Goal: Transaction & Acquisition: Purchase product/service

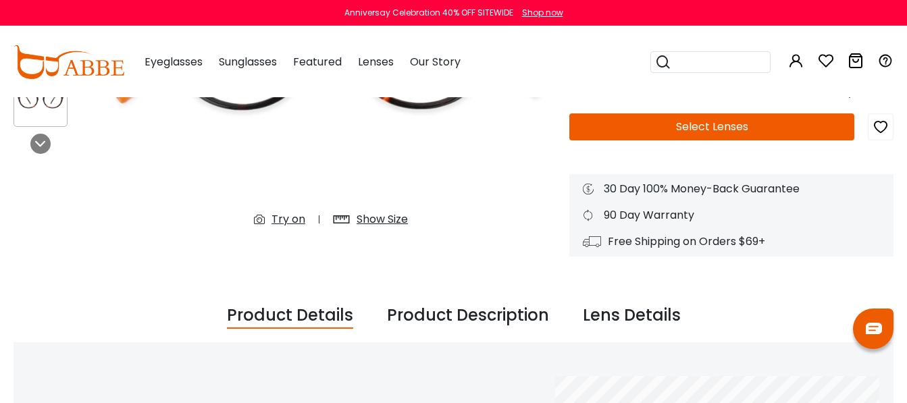
scroll to position [286, 0]
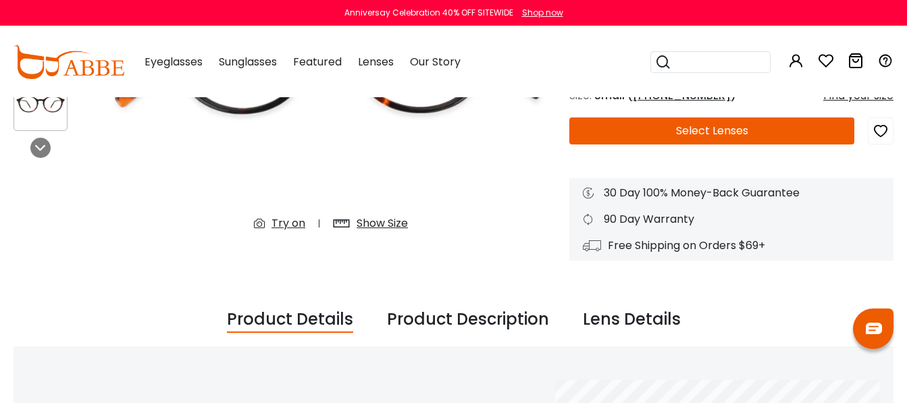
click at [388, 209] on img at bounding box center [331, 55] width 450 height 375
click at [388, 228] on div "Show Size" at bounding box center [382, 224] width 51 height 16
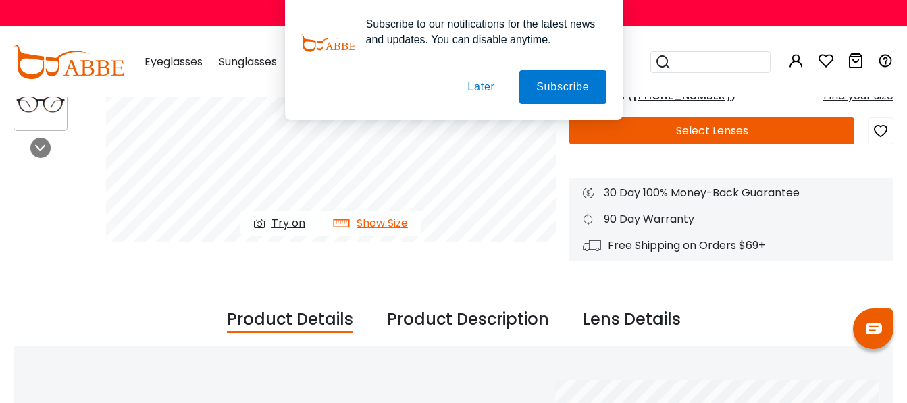
click at [486, 85] on button "Later" at bounding box center [481, 87] width 61 height 34
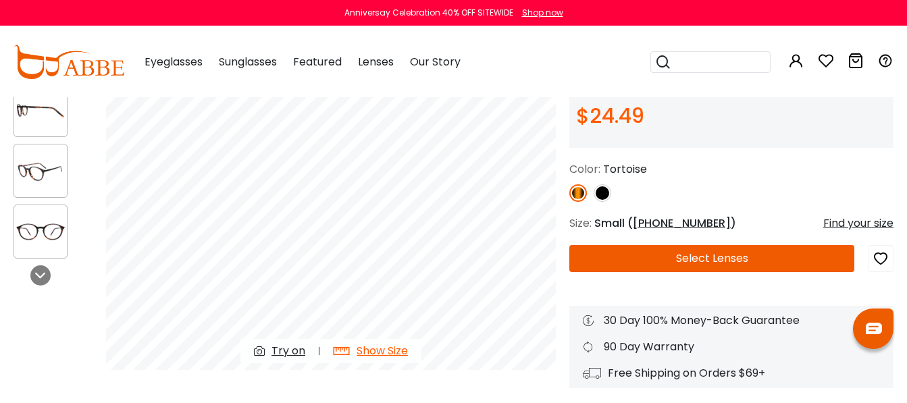
scroll to position [151, 0]
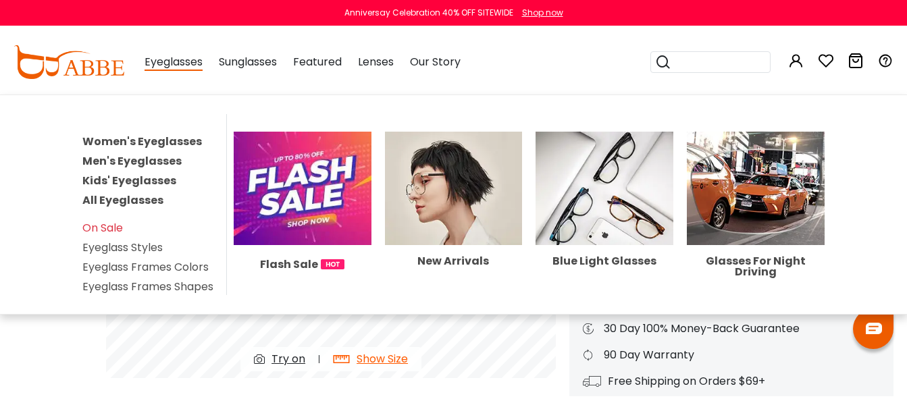
click at [145, 141] on link "Women's Eyeglasses" at bounding box center [142, 142] width 120 height 16
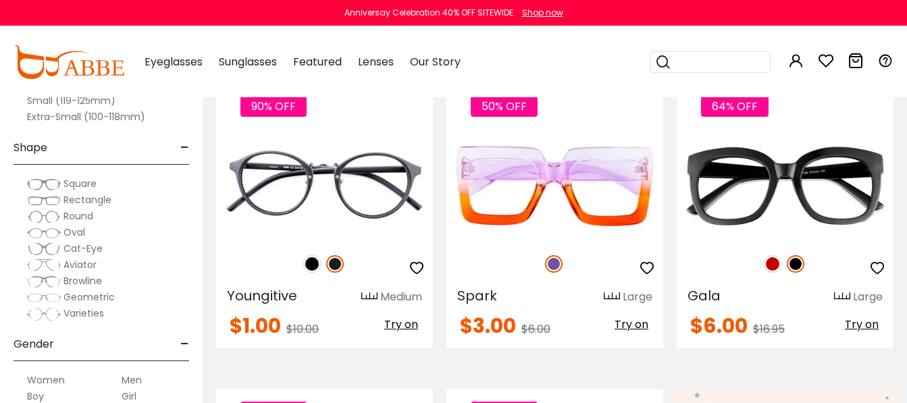
scroll to position [330, 0]
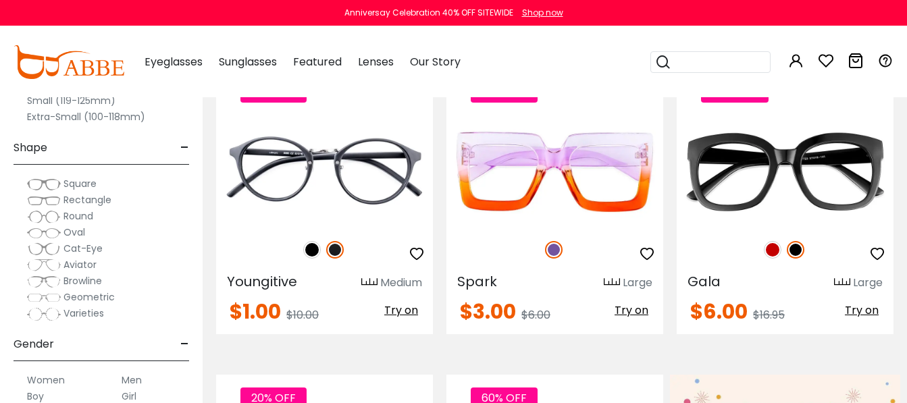
click at [36, 116] on label "Extra-Small (100-118mm)" at bounding box center [86, 117] width 118 height 16
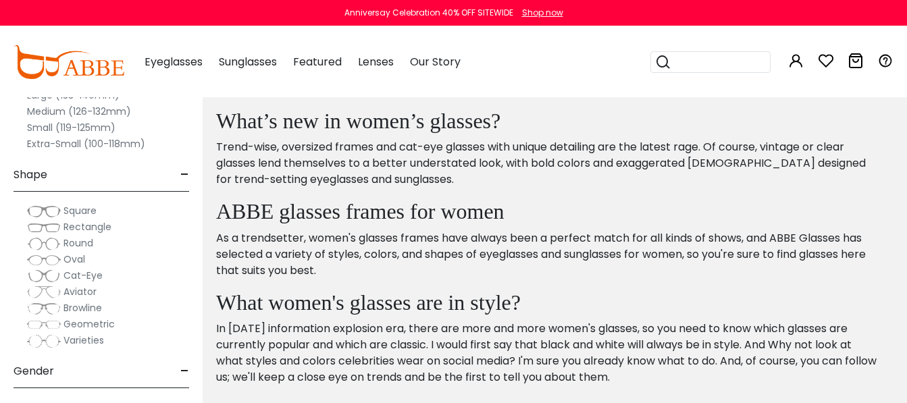
scroll to position [691, 0]
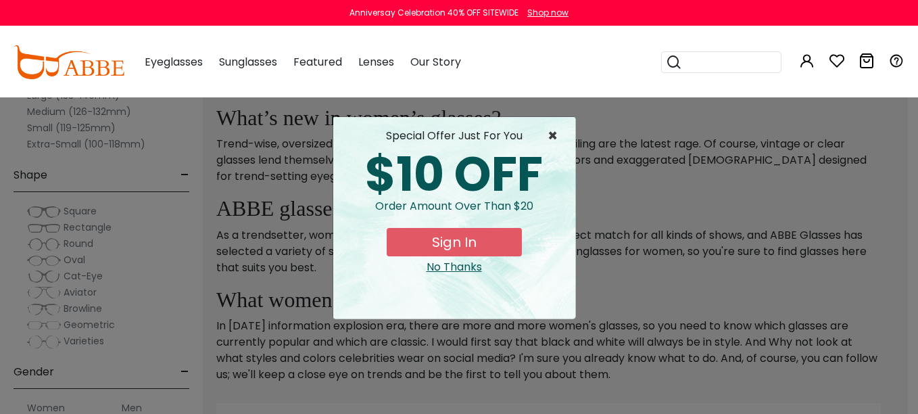
click at [555, 139] on span "×" at bounding box center [555, 136] width 17 height 16
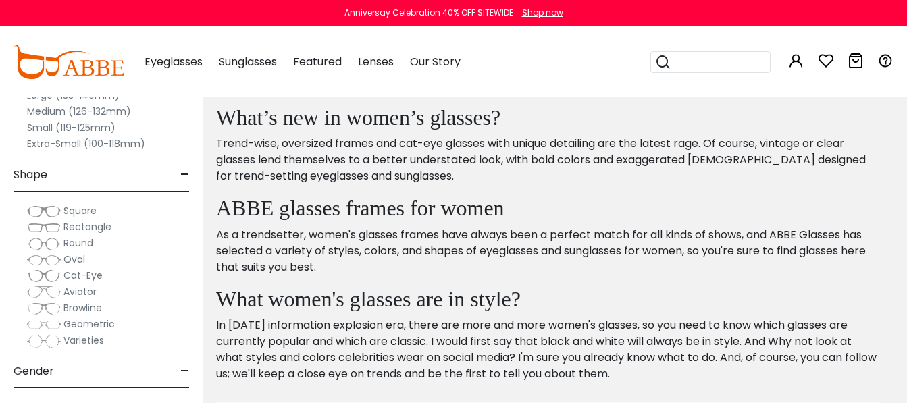
click at [11, 127] on div "Clear All (1) Size - Extra-Large (141+mm) Large (133-140mm) Medium (126-132mm) …" at bounding box center [101, 192] width 203 height 424
click at [43, 126] on label "Small (119-125mm)" at bounding box center [71, 128] width 89 height 16
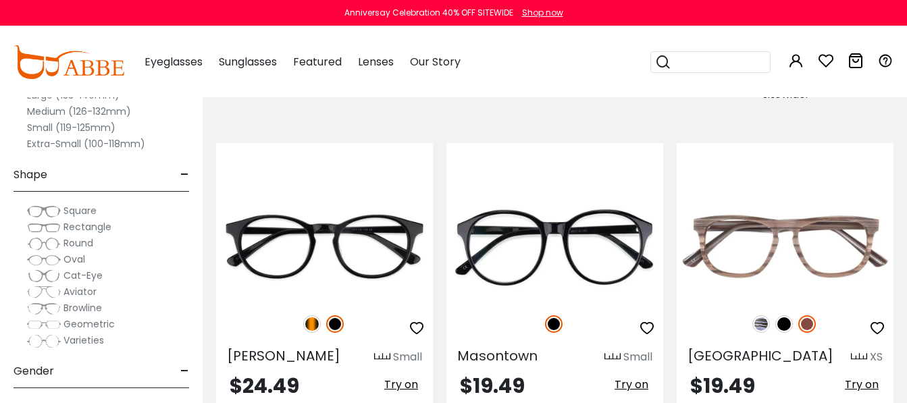
scroll to position [936, 0]
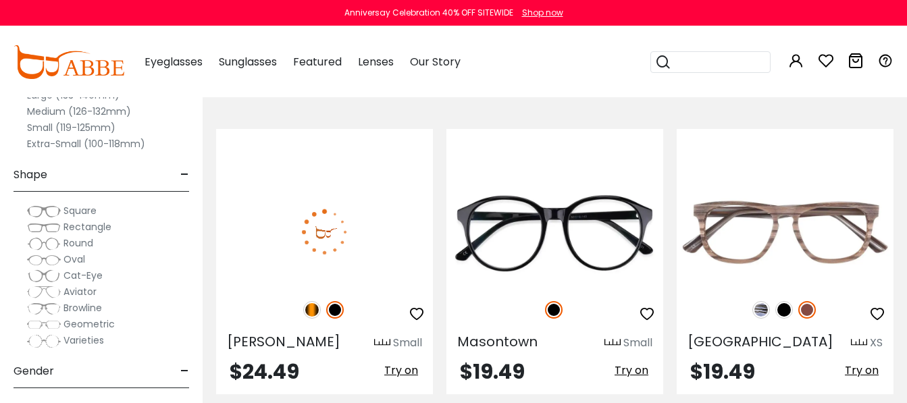
click at [397, 218] on img at bounding box center [324, 232] width 217 height 109
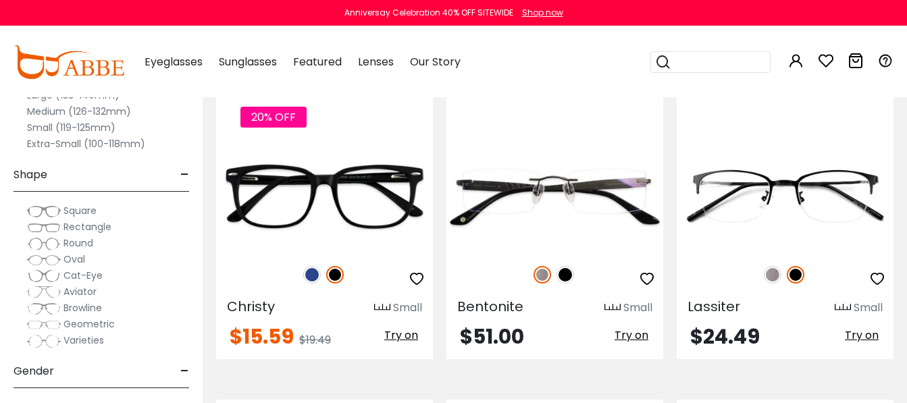
scroll to position [1569, 0]
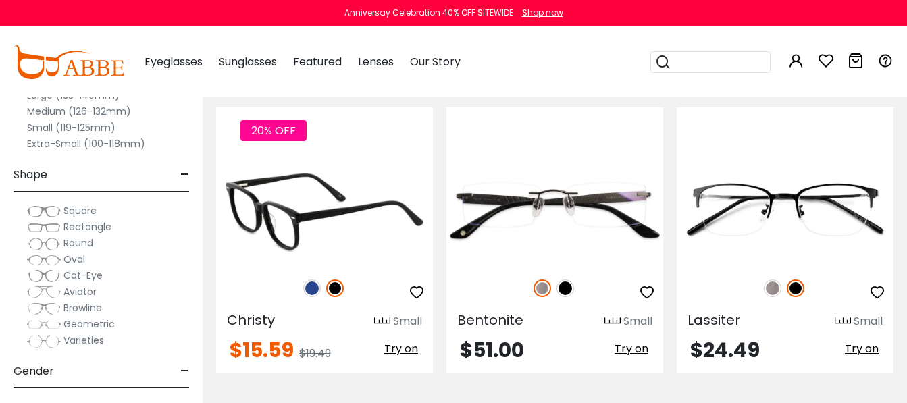
click at [391, 229] on img at bounding box center [324, 210] width 217 height 109
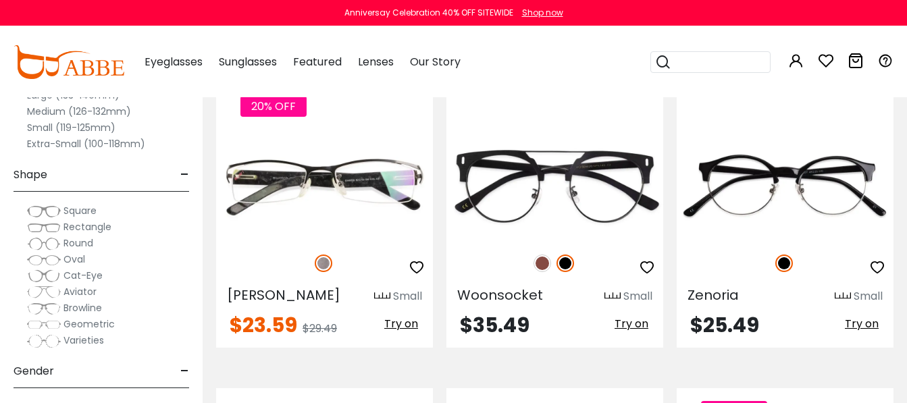
scroll to position [1913, 0]
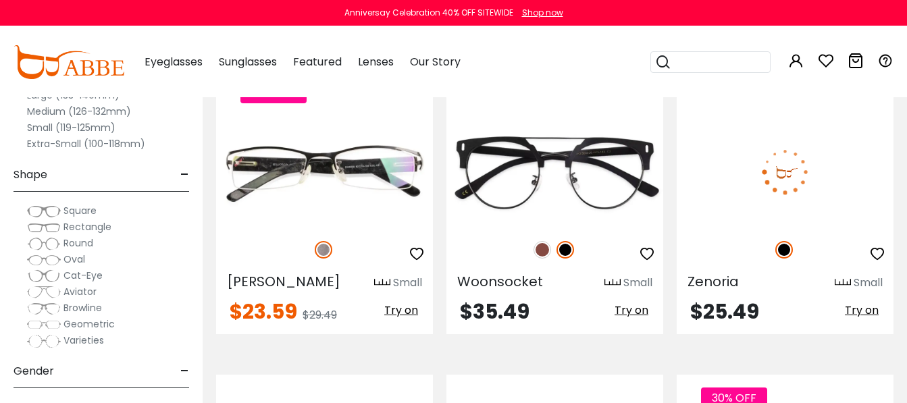
click at [756, 184] on img at bounding box center [785, 172] width 217 height 109
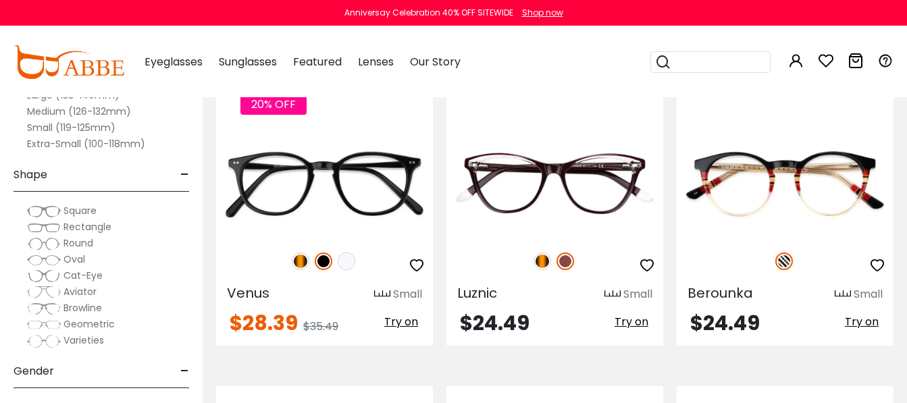
scroll to position [2518, 0]
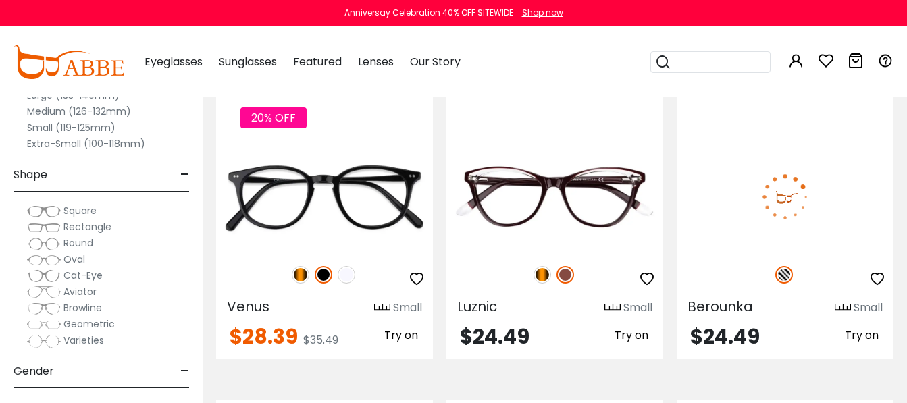
click at [815, 183] on img at bounding box center [785, 197] width 217 height 109
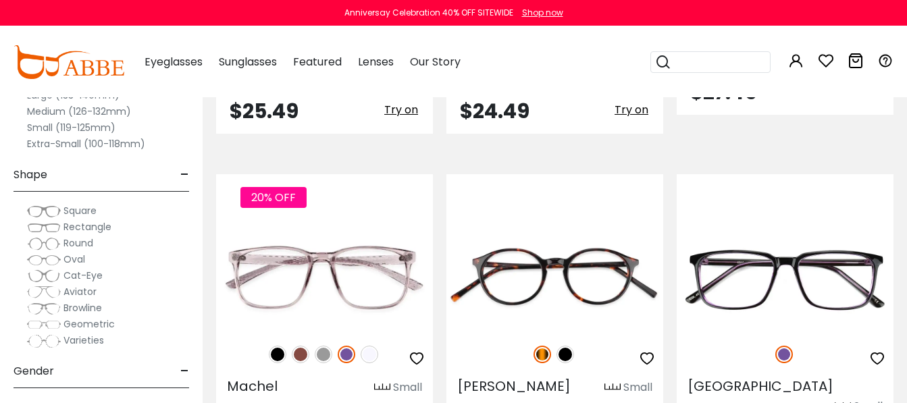
scroll to position [3082, 0]
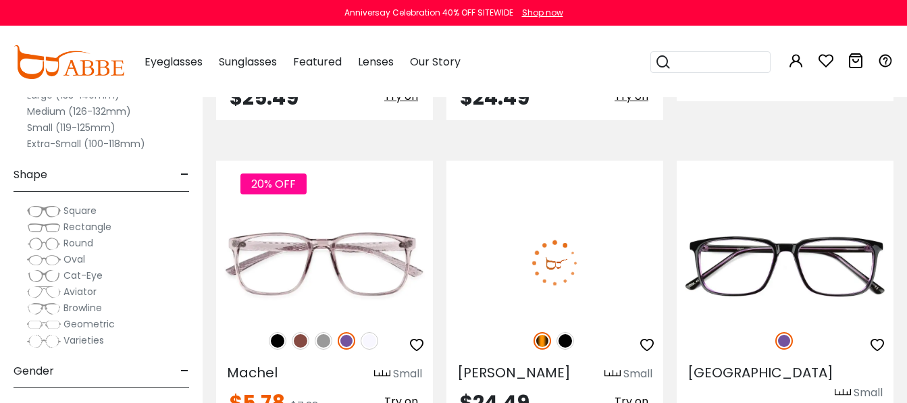
click at [583, 237] on img at bounding box center [555, 263] width 217 height 109
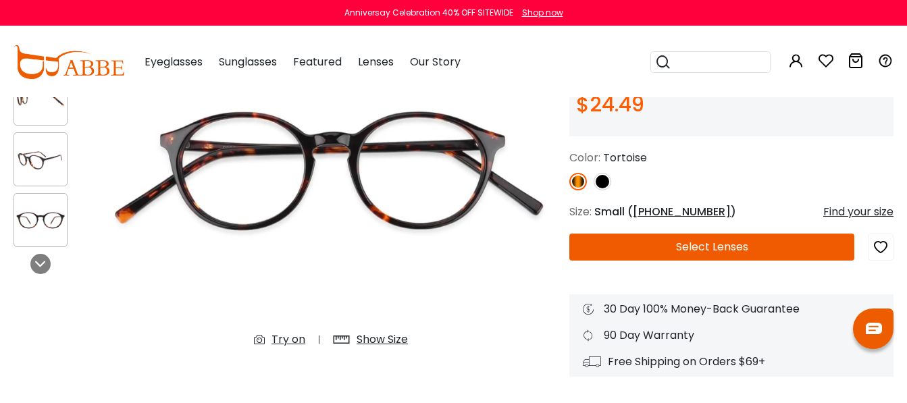
scroll to position [186, 0]
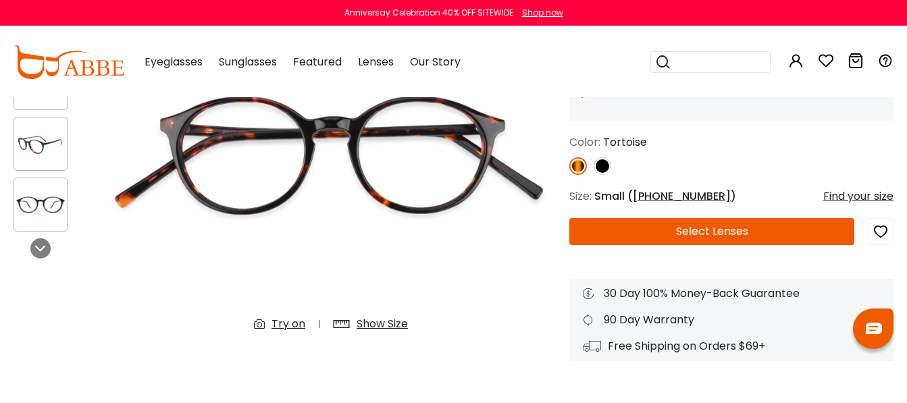
click at [383, 322] on div "Show Size" at bounding box center [382, 324] width 51 height 16
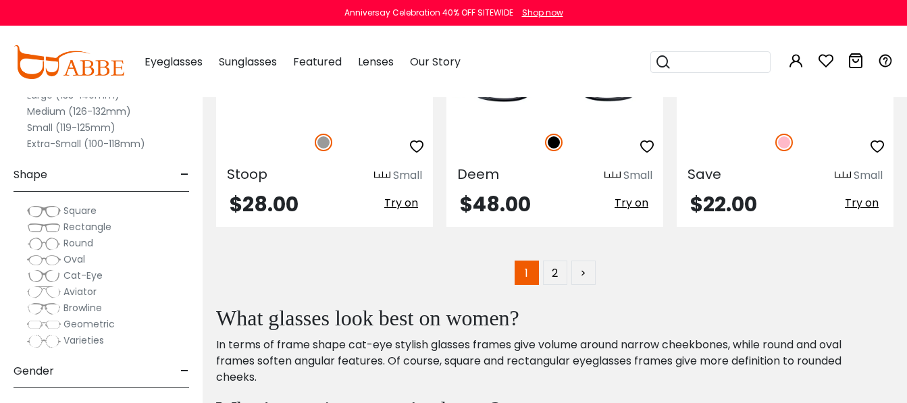
scroll to position [6371, 0]
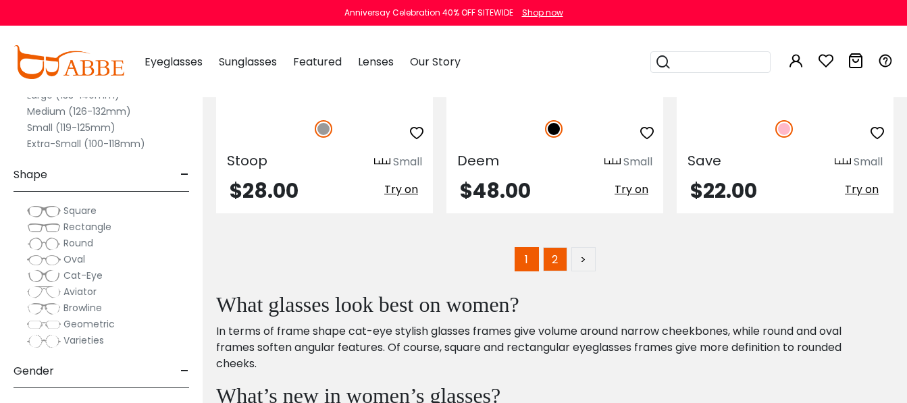
click at [555, 247] on link "2" at bounding box center [555, 259] width 24 height 24
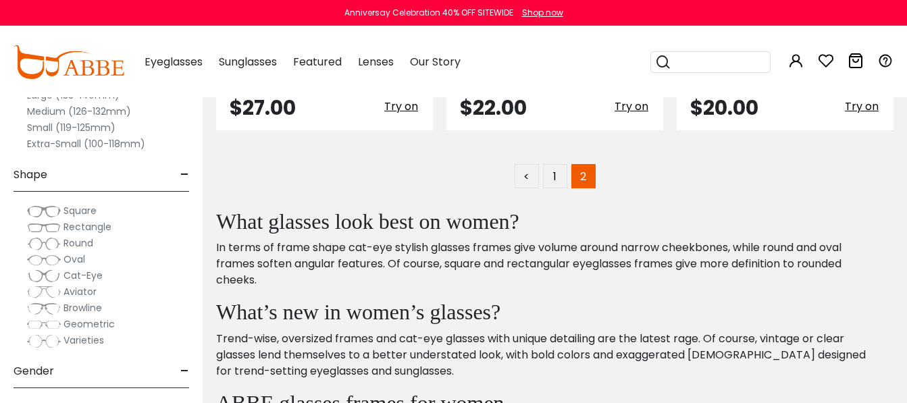
scroll to position [851, 0]
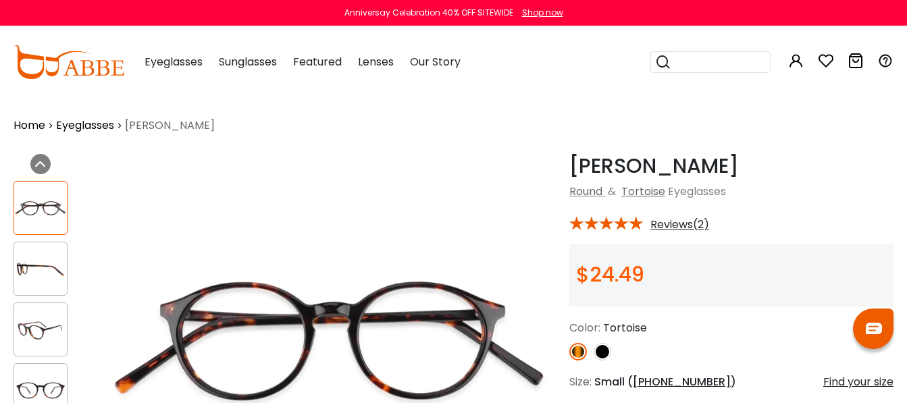
scroll to position [353, 0]
